Goal: Navigation & Orientation: Find specific page/section

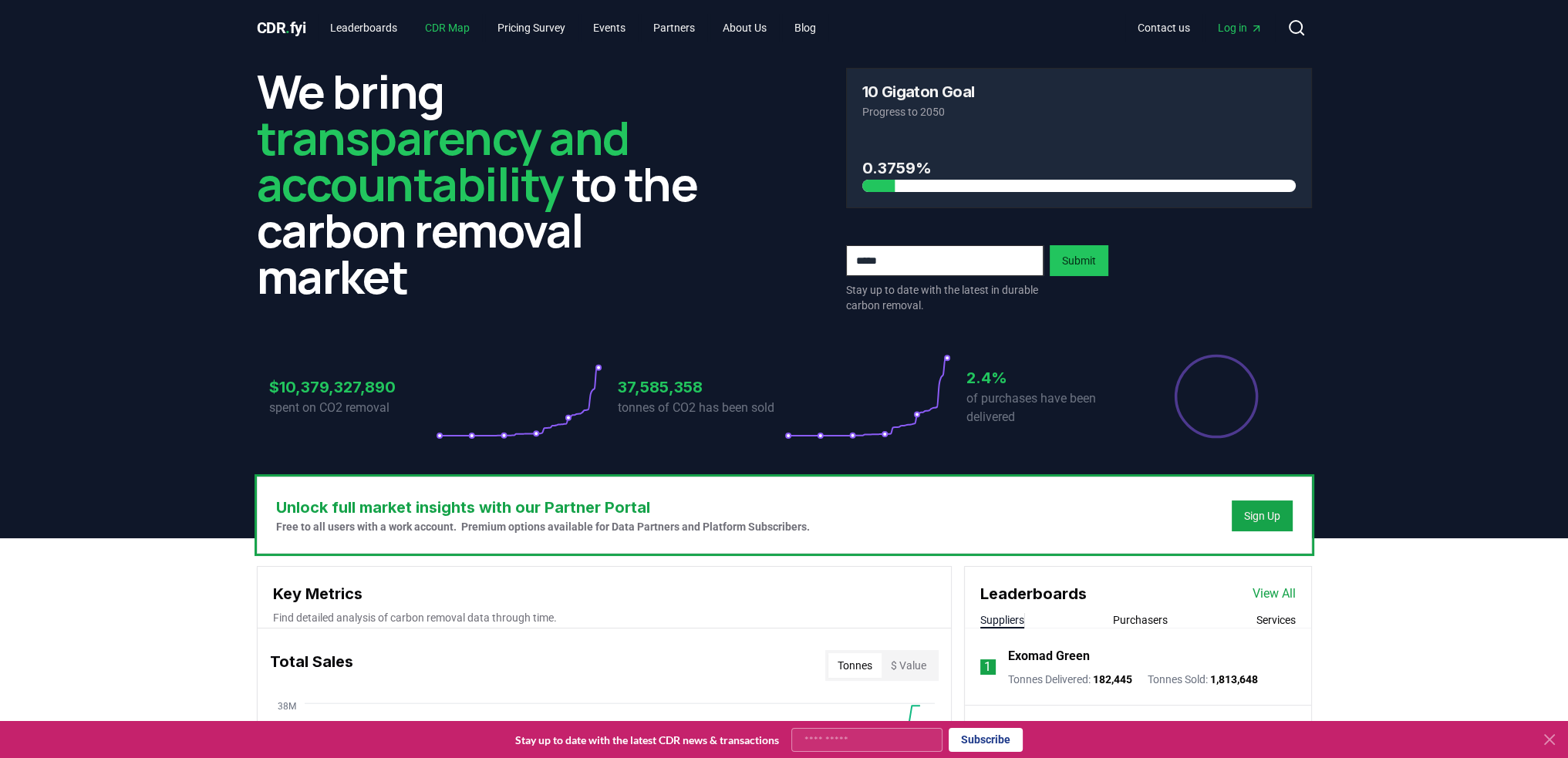
click at [448, 22] on link "CDR Map" at bounding box center [448, 27] width 70 height 28
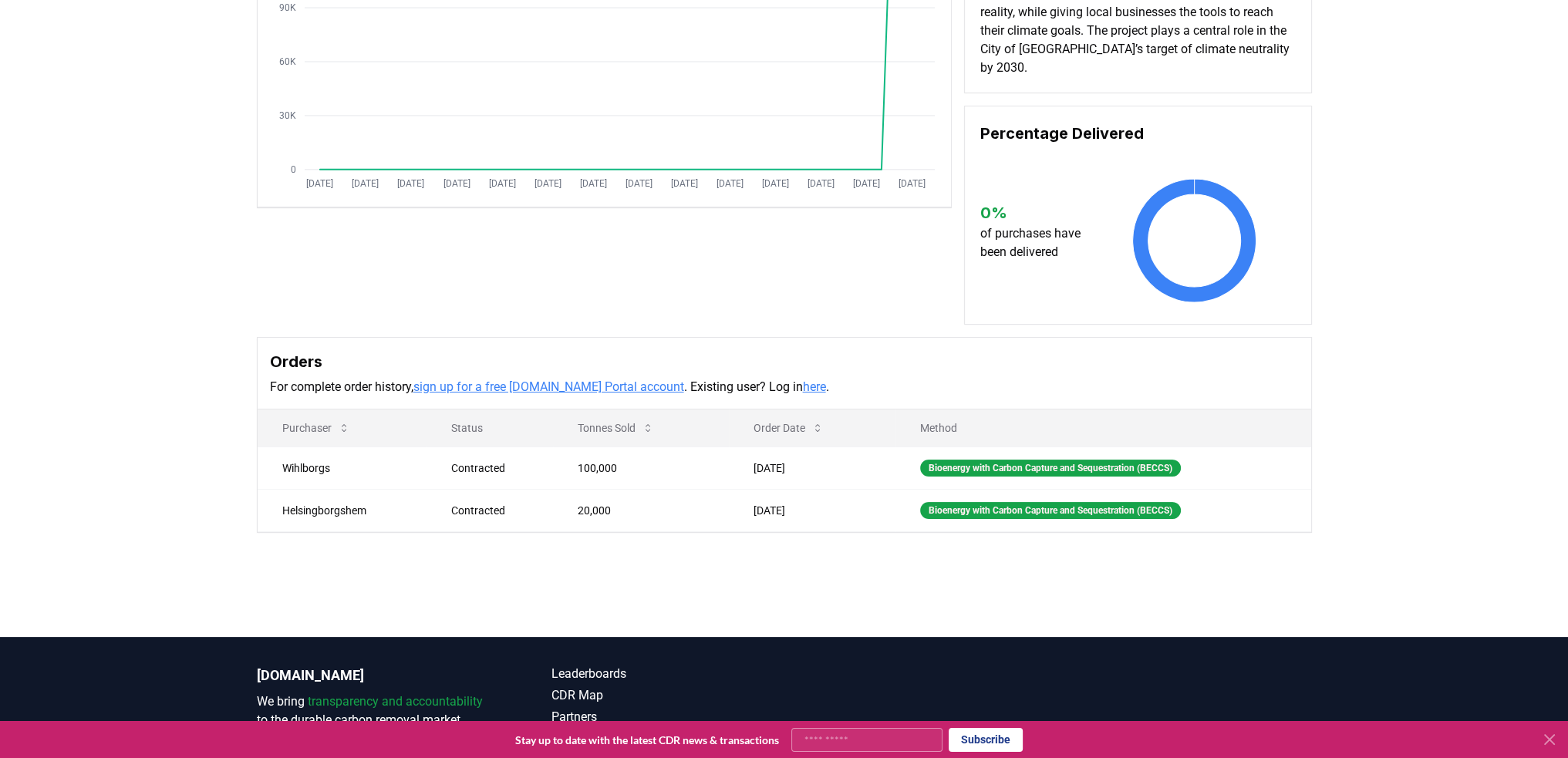
scroll to position [342, 0]
